Goal: Task Accomplishment & Management: Use online tool/utility

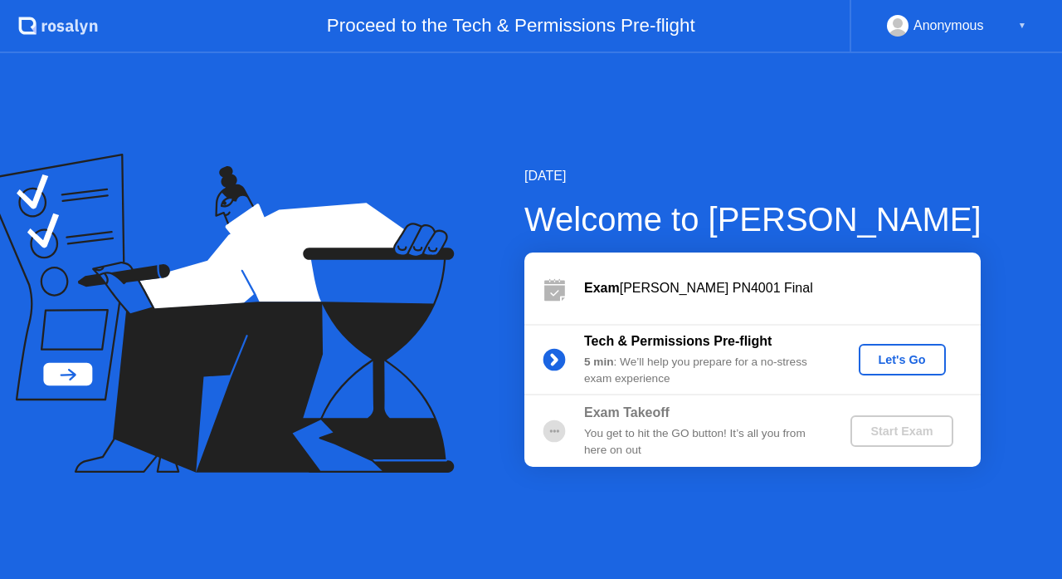
click at [892, 353] on div "Let's Go" at bounding box center [903, 359] width 74 height 13
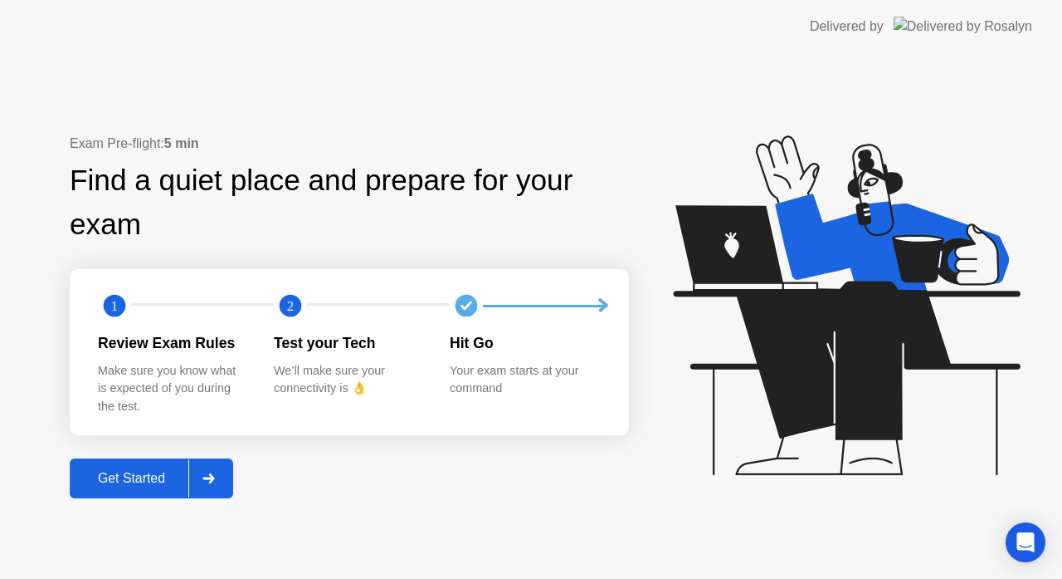
click at [127, 472] on div "Get Started" at bounding box center [132, 478] width 114 height 15
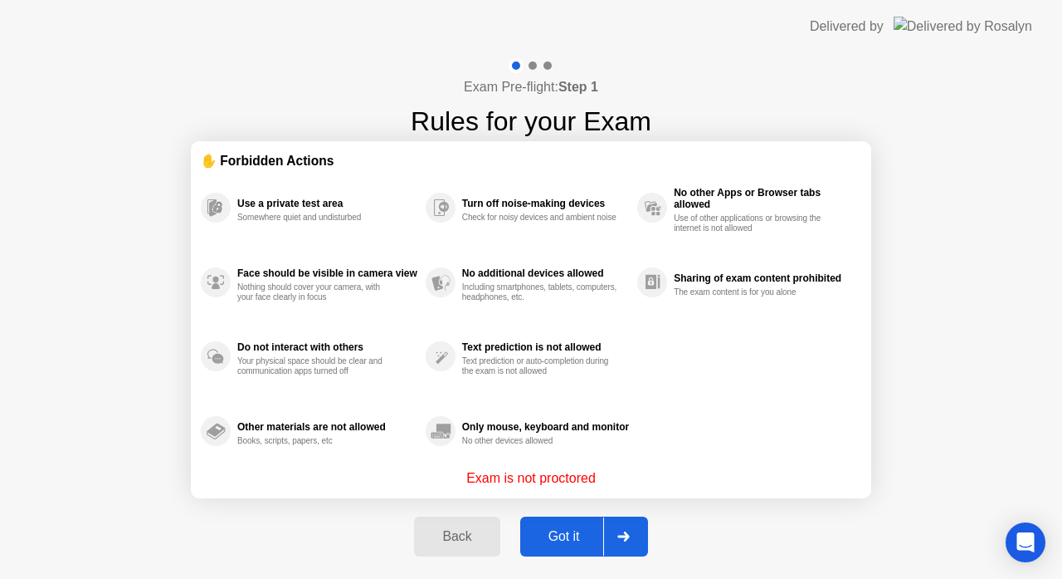
click at [565, 544] on div "Got it" at bounding box center [564, 536] width 78 height 15
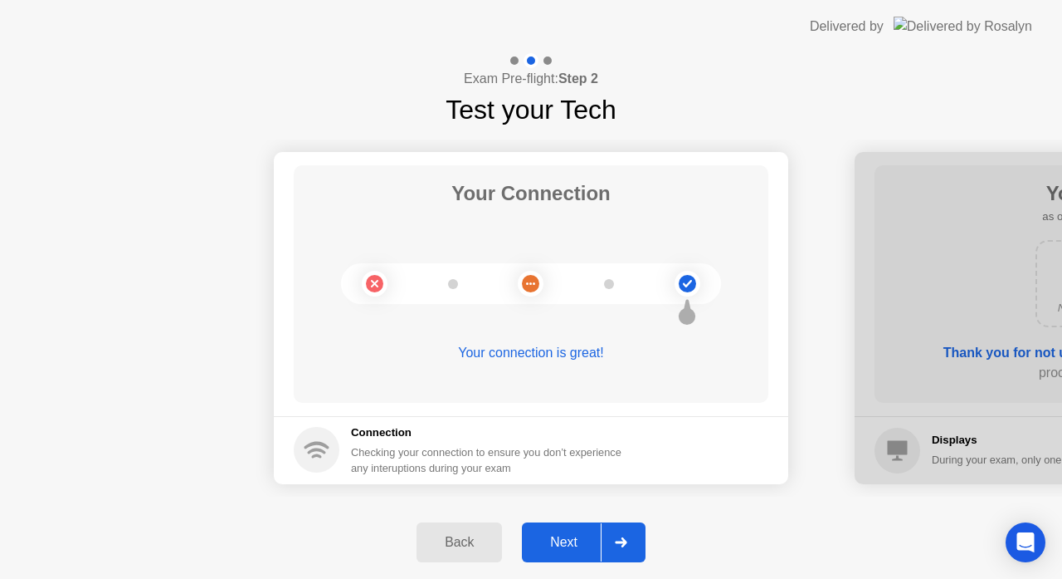
click at [565, 545] on div "Next" at bounding box center [564, 542] width 74 height 15
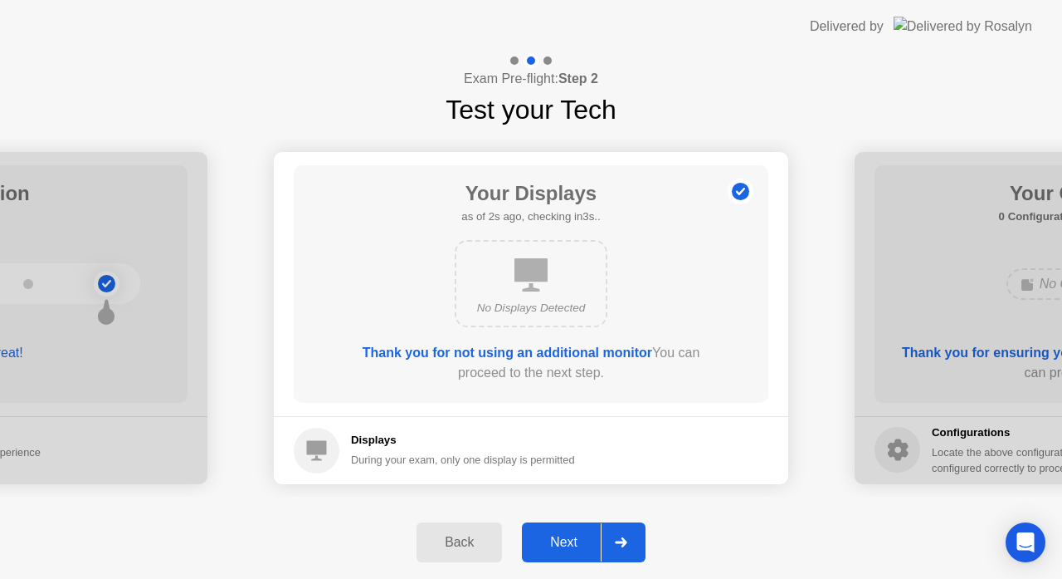
click at [565, 545] on div "Next" at bounding box center [564, 542] width 74 height 15
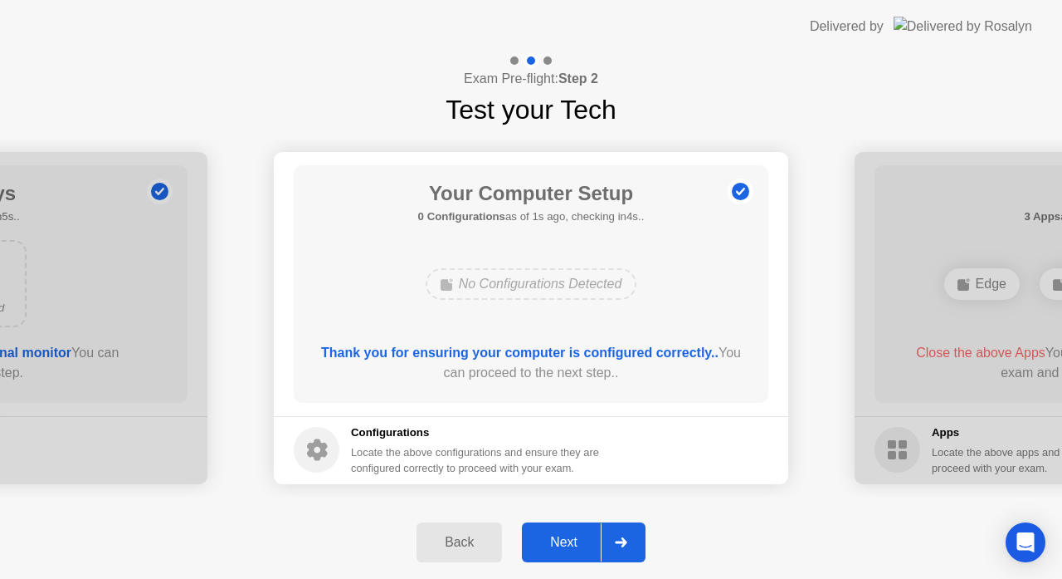
click at [565, 545] on div "Next" at bounding box center [564, 542] width 74 height 15
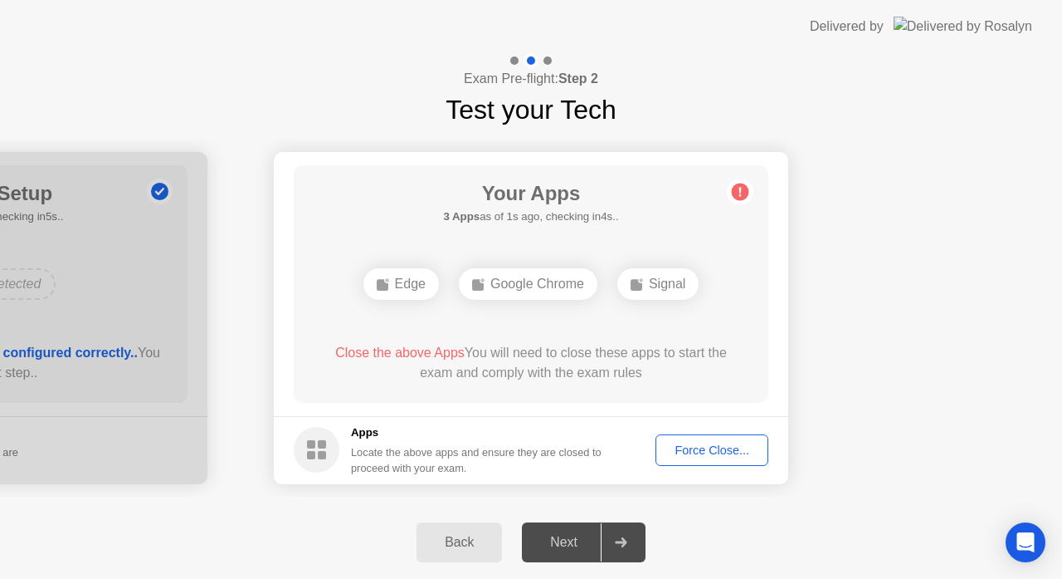
click at [688, 448] on div "Force Close..." at bounding box center [712, 449] width 101 height 13
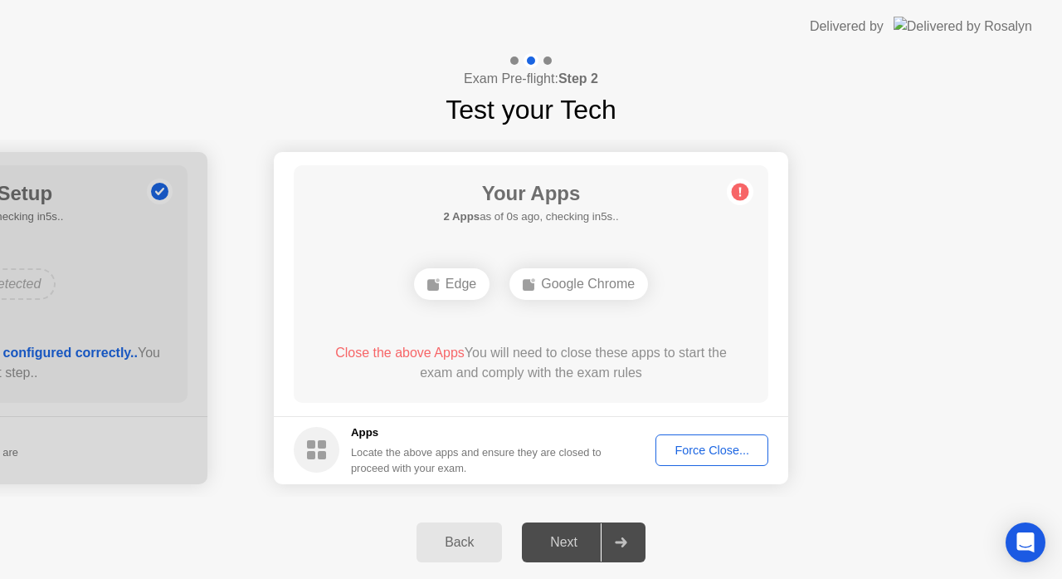
click at [690, 454] on div "Force Close..." at bounding box center [712, 449] width 101 height 13
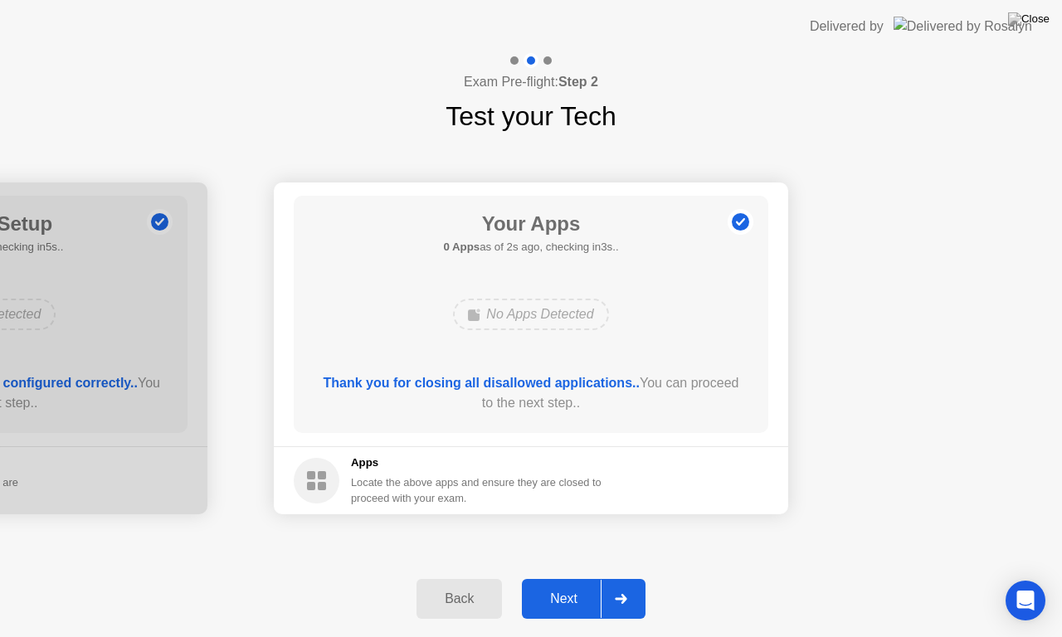
click at [559, 578] on div "Next" at bounding box center [564, 599] width 74 height 15
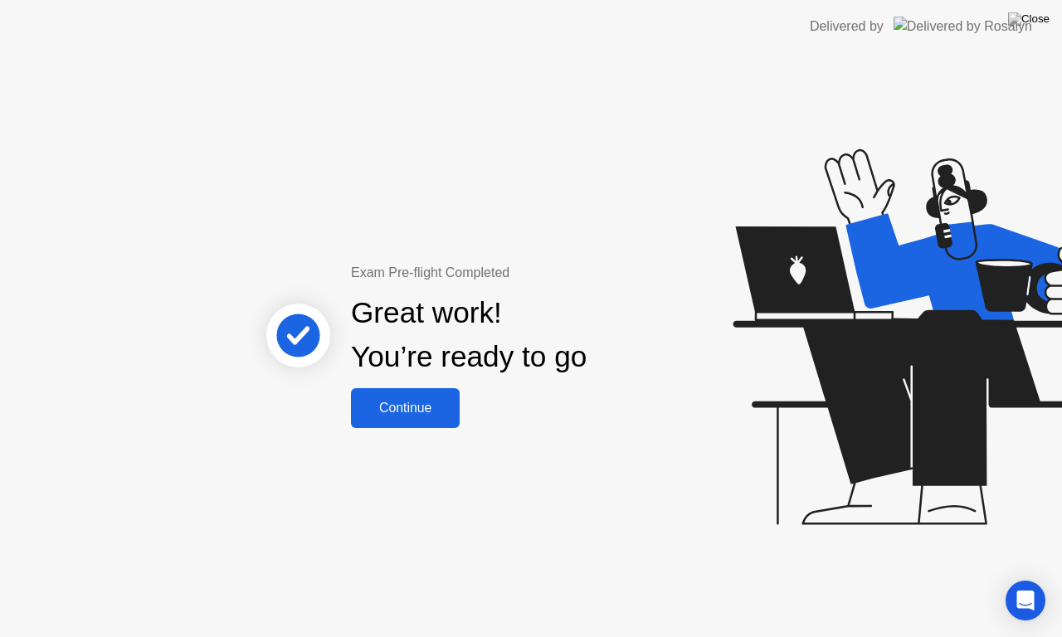
click at [424, 421] on button "Continue" at bounding box center [405, 408] width 109 height 40
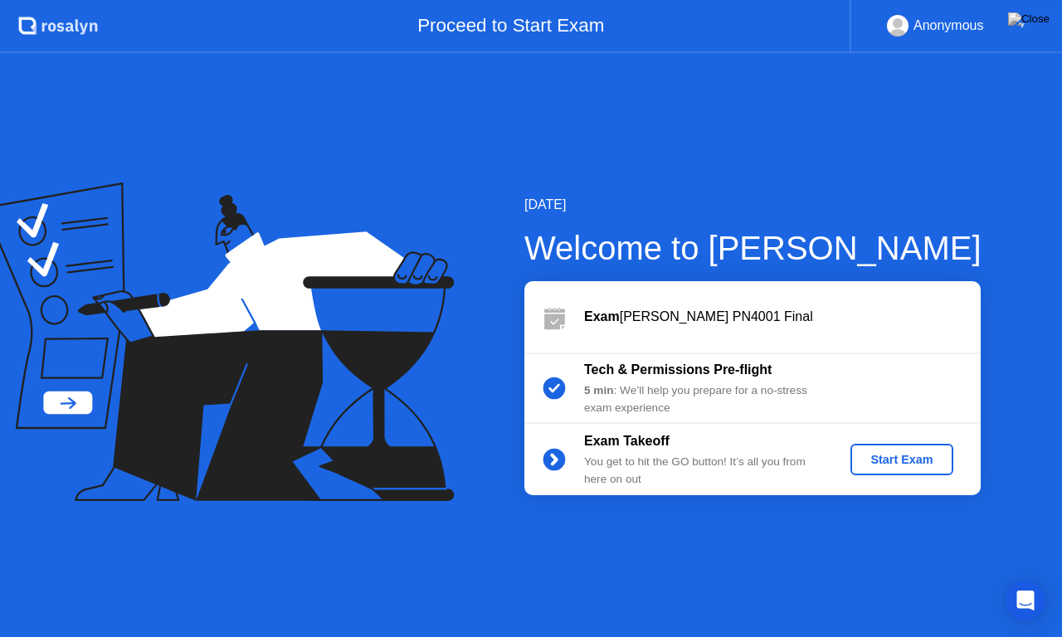
click at [895, 466] on div "Start Exam" at bounding box center [901, 459] width 89 height 13
